Goal: Information Seeking & Learning: Check status

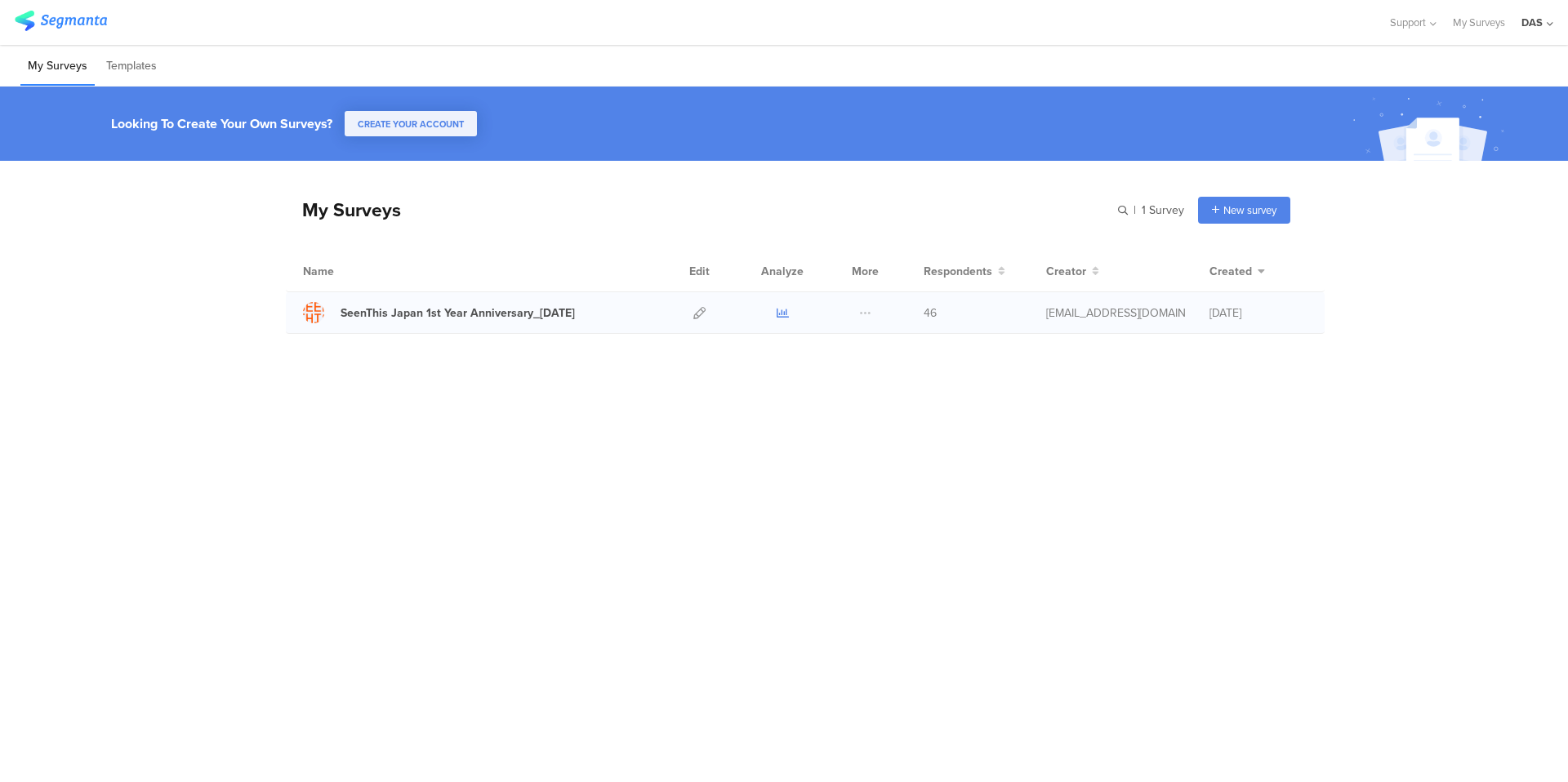
click at [779, 318] on icon at bounding box center [782, 313] width 12 height 12
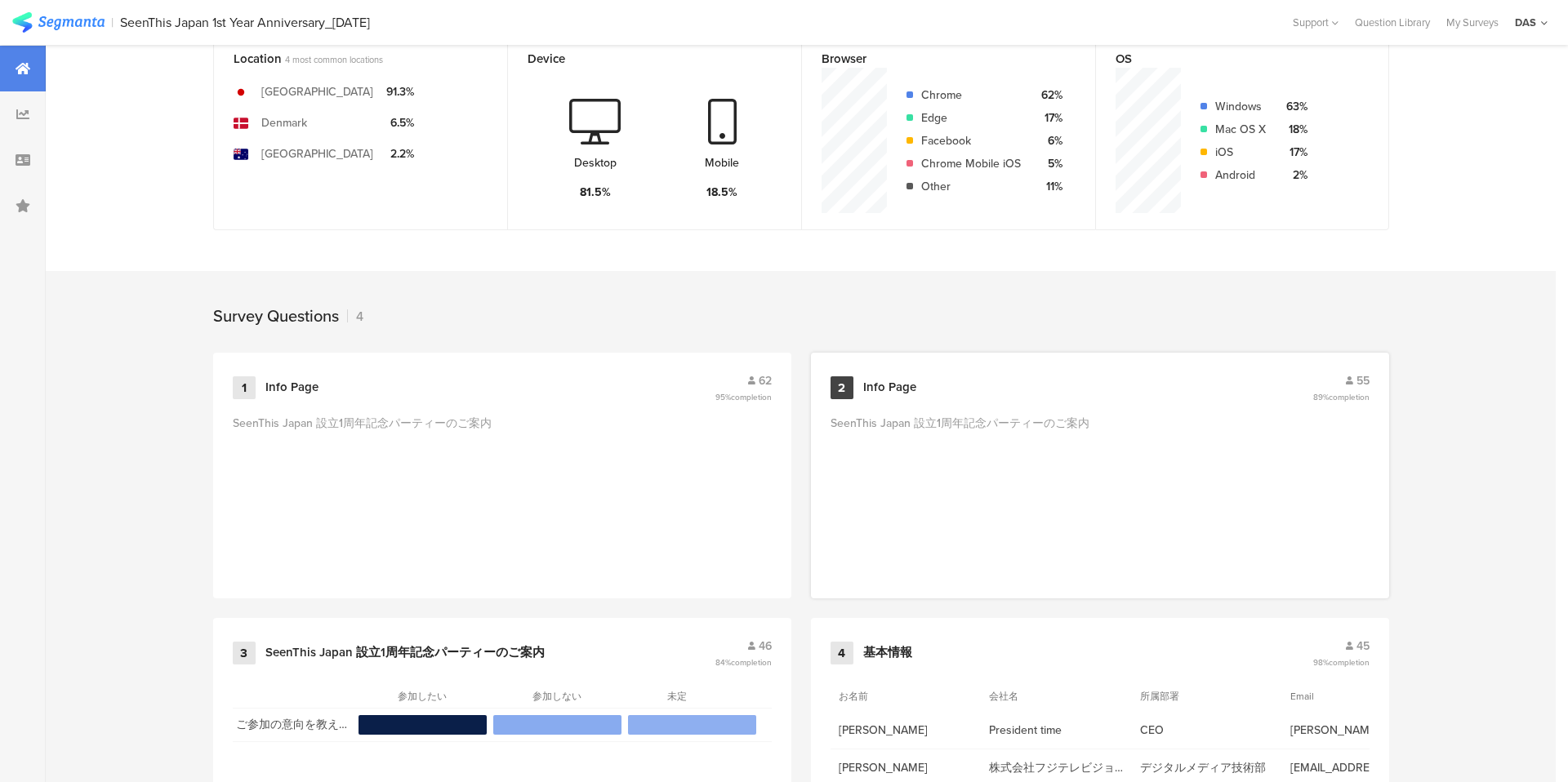
scroll to position [551, 0]
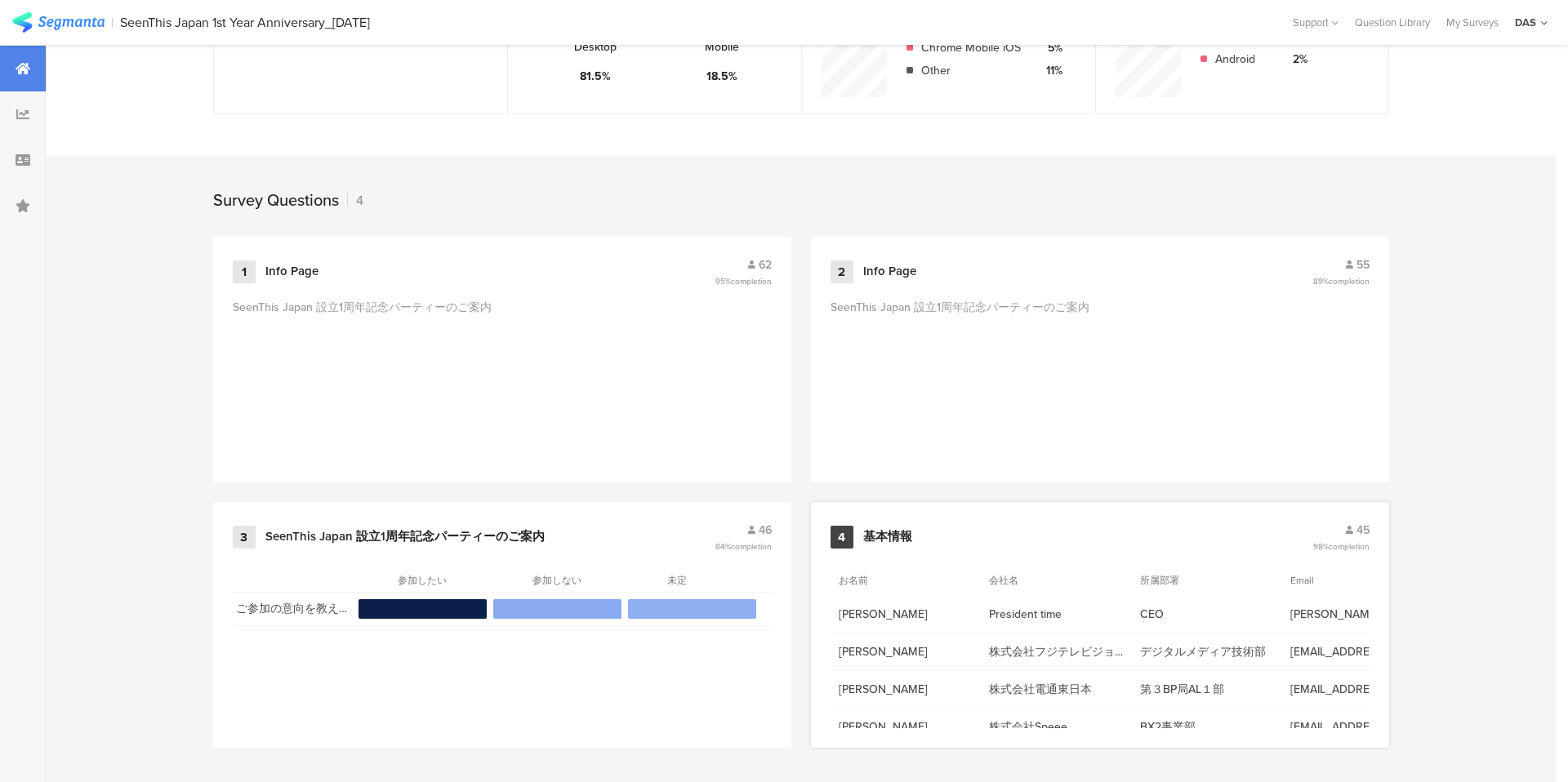
click at [1362, 527] on span "45" at bounding box center [1363, 530] width 13 height 17
